Goal: Information Seeking & Learning: Learn about a topic

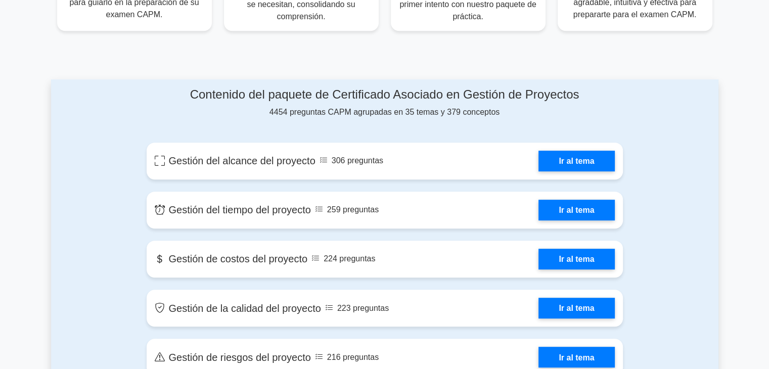
scroll to position [467, 0]
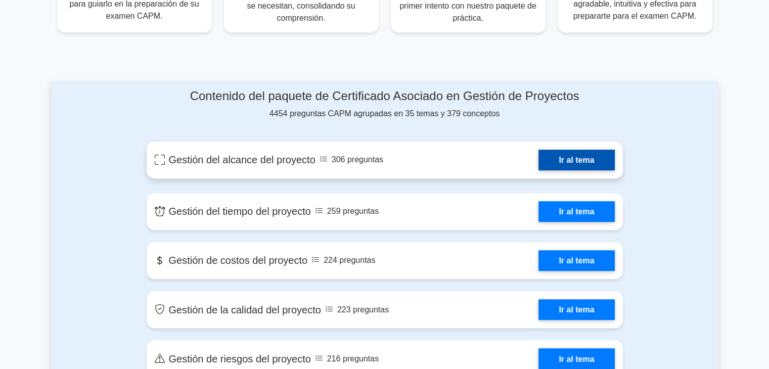
click at [571, 161] on link "Ir al tema" at bounding box center [577, 160] width 76 height 21
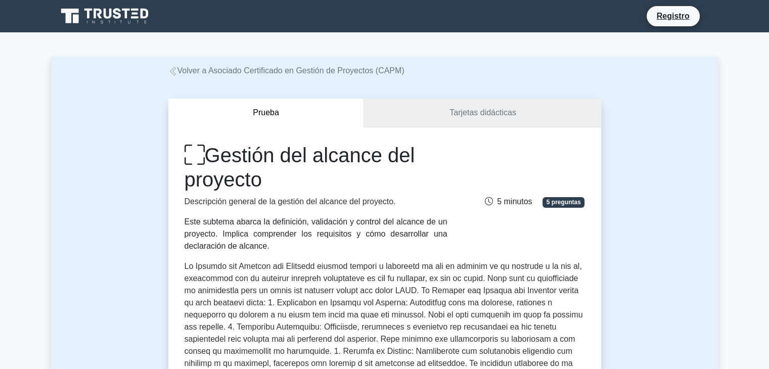
click at [504, 116] on font "Tarjetas didácticas" at bounding box center [483, 112] width 67 height 9
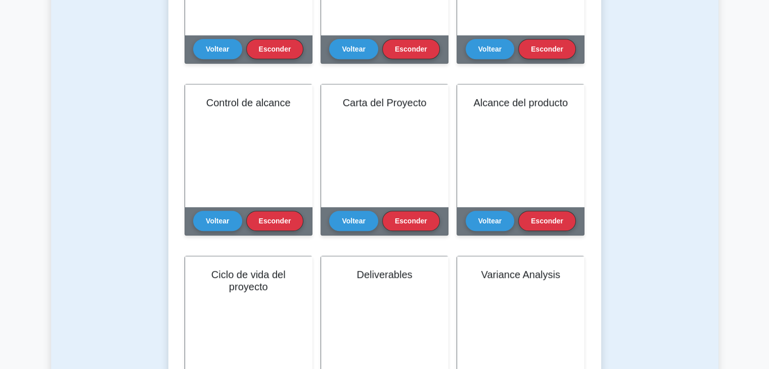
scroll to position [493, 0]
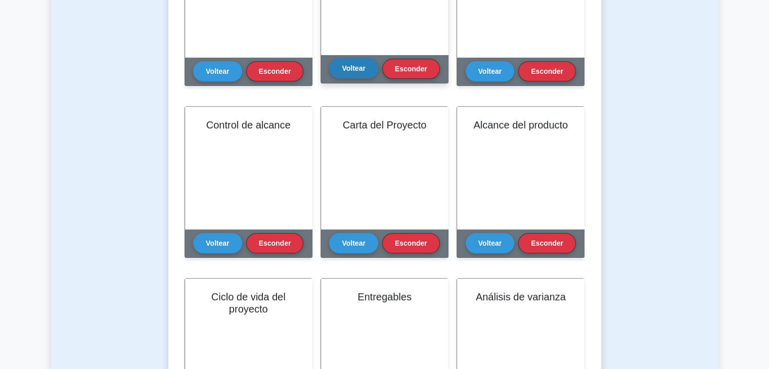
click at [351, 75] on button "Voltear" at bounding box center [353, 68] width 49 height 20
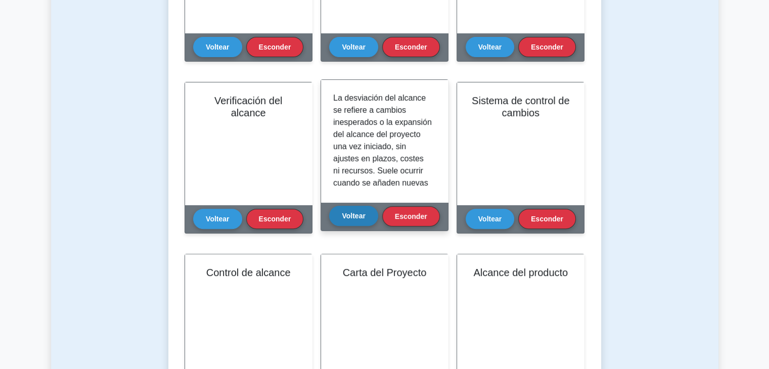
click at [347, 209] on button "Voltear" at bounding box center [353, 216] width 49 height 20
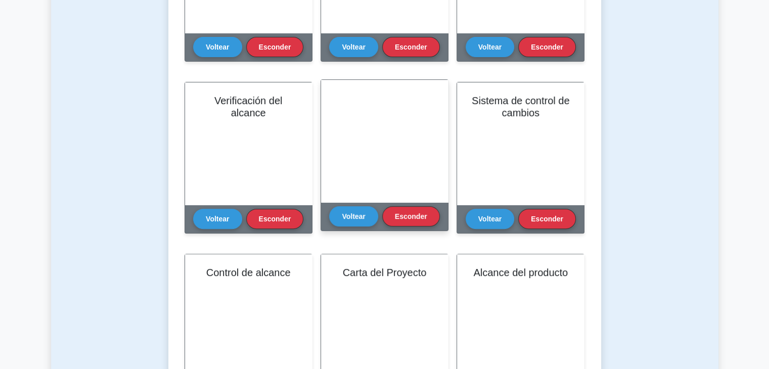
scroll to position [0, 0]
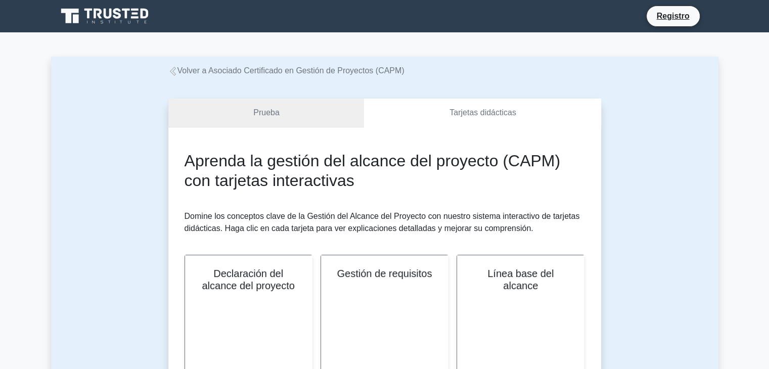
click at [311, 121] on link "Prueba" at bounding box center [266, 113] width 196 height 29
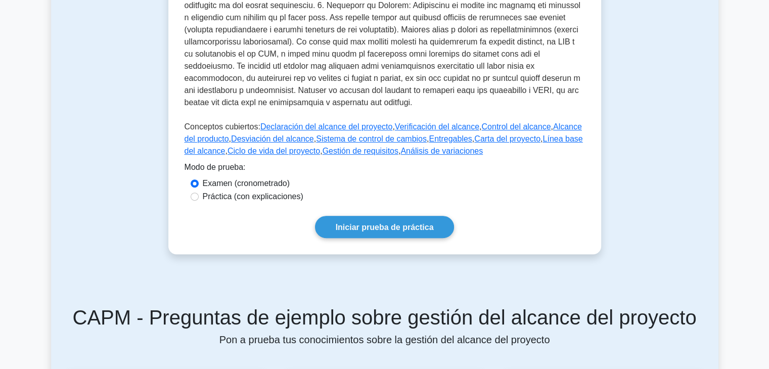
scroll to position [406, 0]
click at [364, 224] on font "Iniciar prueba de práctica" at bounding box center [385, 228] width 98 height 9
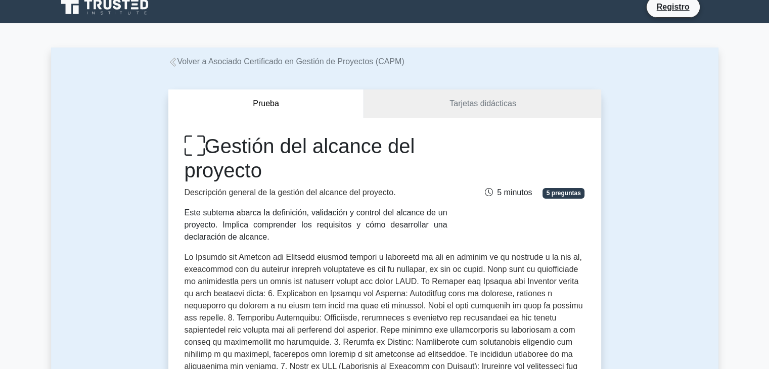
scroll to position [0, 0]
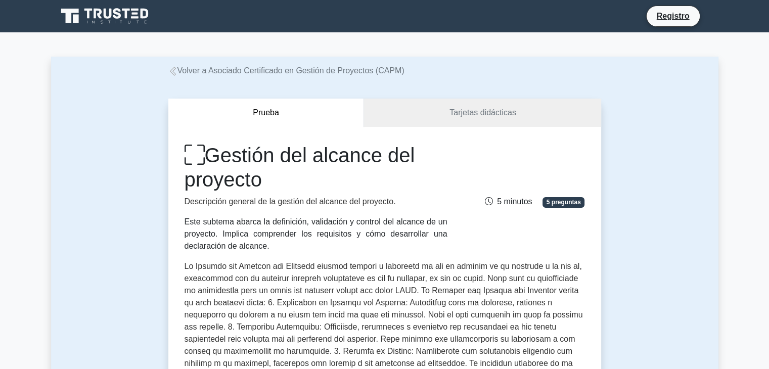
click at [180, 71] on font "Volver a Asociado Certificado en Gestión de Proyectos (CAPM)" at bounding box center [291, 70] width 227 height 9
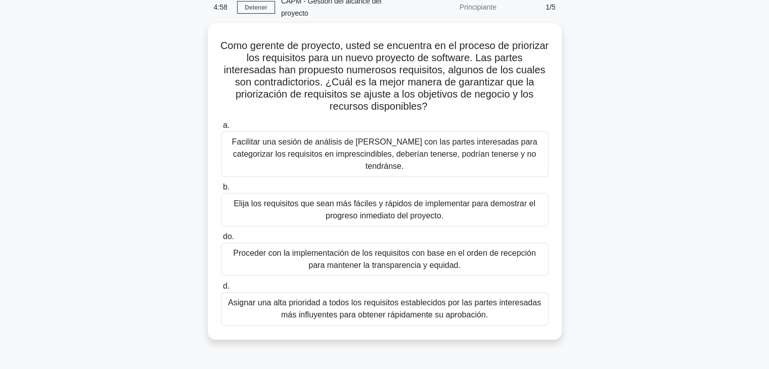
scroll to position [18, 0]
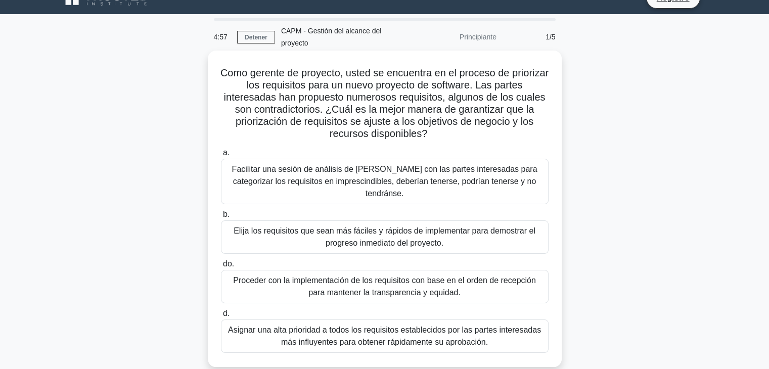
click at [352, 227] on font "Elija los requisitos que sean más fáciles y rápidos de implementar para demostr…" at bounding box center [385, 237] width 302 height 21
click at [221, 218] on input "b. Elija los requisitos que sean más fáciles y rápidos de implementar para demo…" at bounding box center [221, 214] width 0 height 7
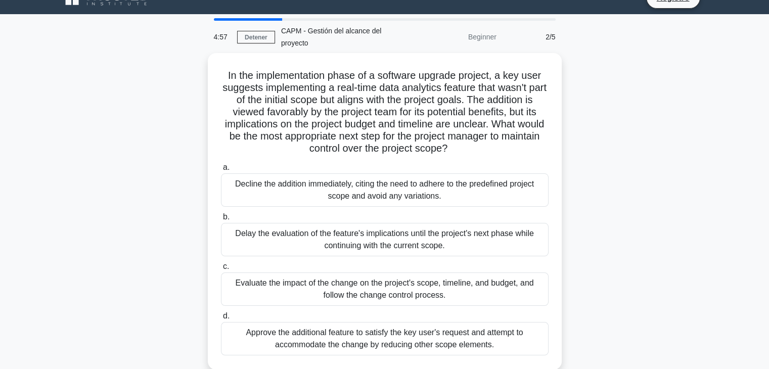
scroll to position [0, 0]
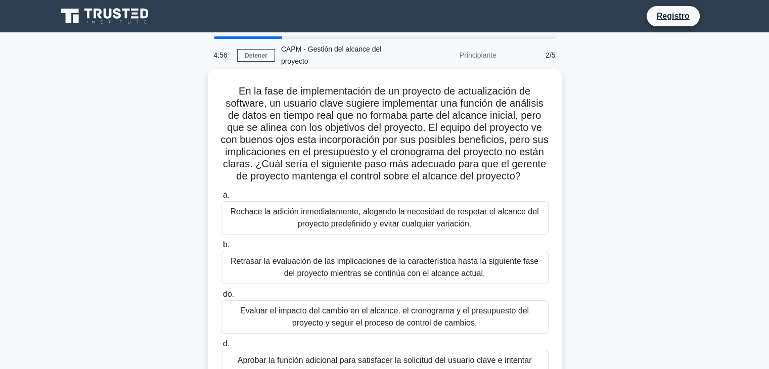
click at [352, 227] on font "Rechace la adición inmediatamente, alegando la necesidad de respetar el alcance…" at bounding box center [384, 217] width 309 height 21
click at [221, 199] on input "a. Rechace la adición inmediatamente, alegando la necesidad de respetar el alca…" at bounding box center [221, 195] width 0 height 7
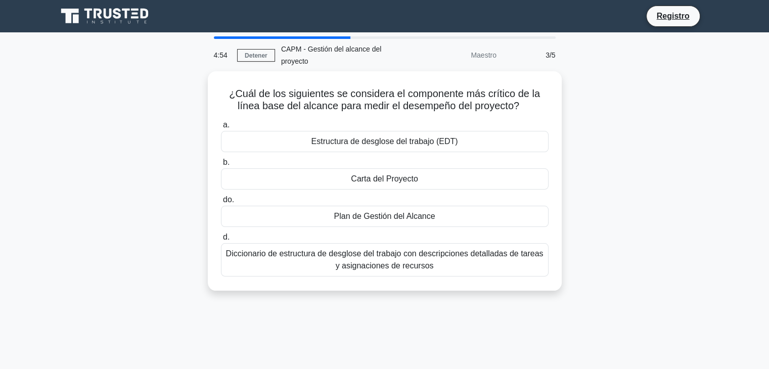
click at [352, 227] on div "a. Estructura de desglose del trabajo (EDT) b. Carta del Proyecto do. d." at bounding box center [385, 198] width 340 height 162
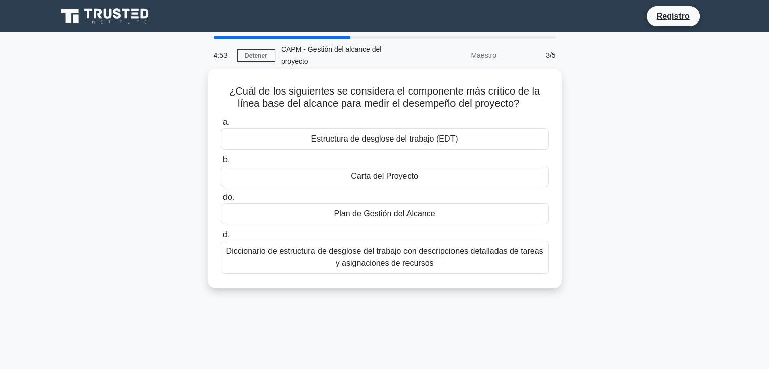
click at [353, 218] on font "Plan de Gestión del Alcance" at bounding box center [384, 213] width 101 height 9
click at [221, 201] on input "do. Plan de Gestión del Alcance" at bounding box center [221, 197] width 0 height 7
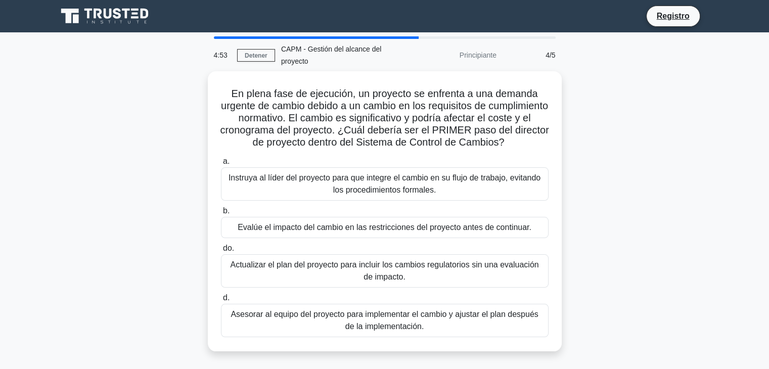
click at [353, 222] on font "Evalúe el impacto del cambio en las restricciones del proyecto antes de continu…" at bounding box center [385, 228] width 294 height 12
click at [221, 214] on input "b. Evalúe el impacto del cambio en las restricciones del proyecto antes de cont…" at bounding box center [221, 211] width 0 height 7
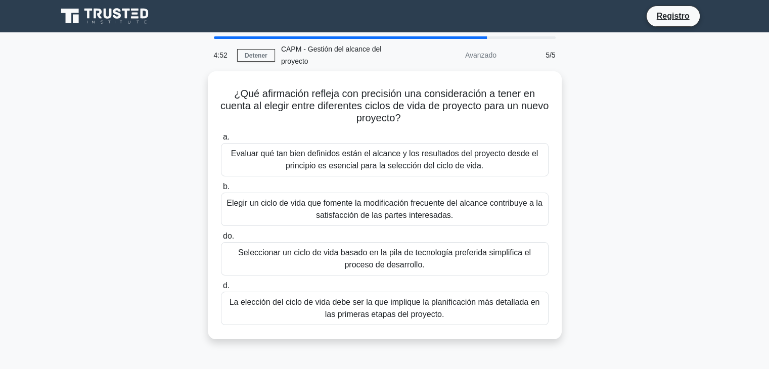
click at [353, 219] on font "Elegir un ciclo de vida que fomente la modificación frecuente del alcance contr…" at bounding box center [385, 209] width 319 height 24
click at [221, 190] on input "b. Elegir un ciclo de vida que fomente la modificación frecuente del alcance co…" at bounding box center [221, 187] width 0 height 7
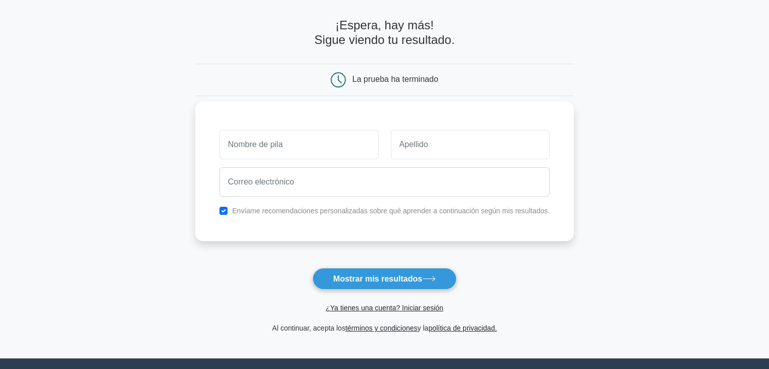
scroll to position [40, 0]
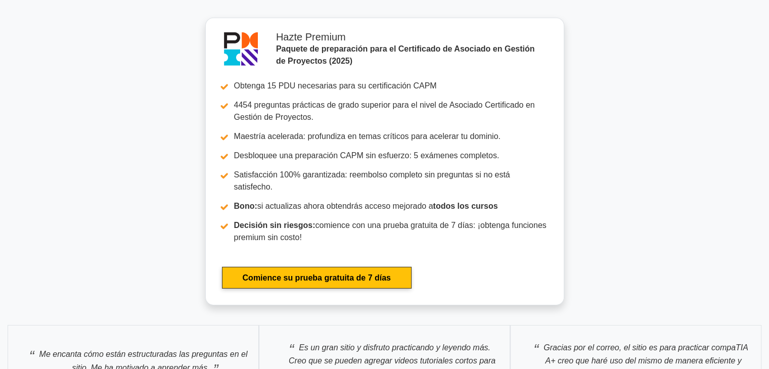
scroll to position [3225, 0]
